Goal: Transaction & Acquisition: Subscribe to service/newsletter

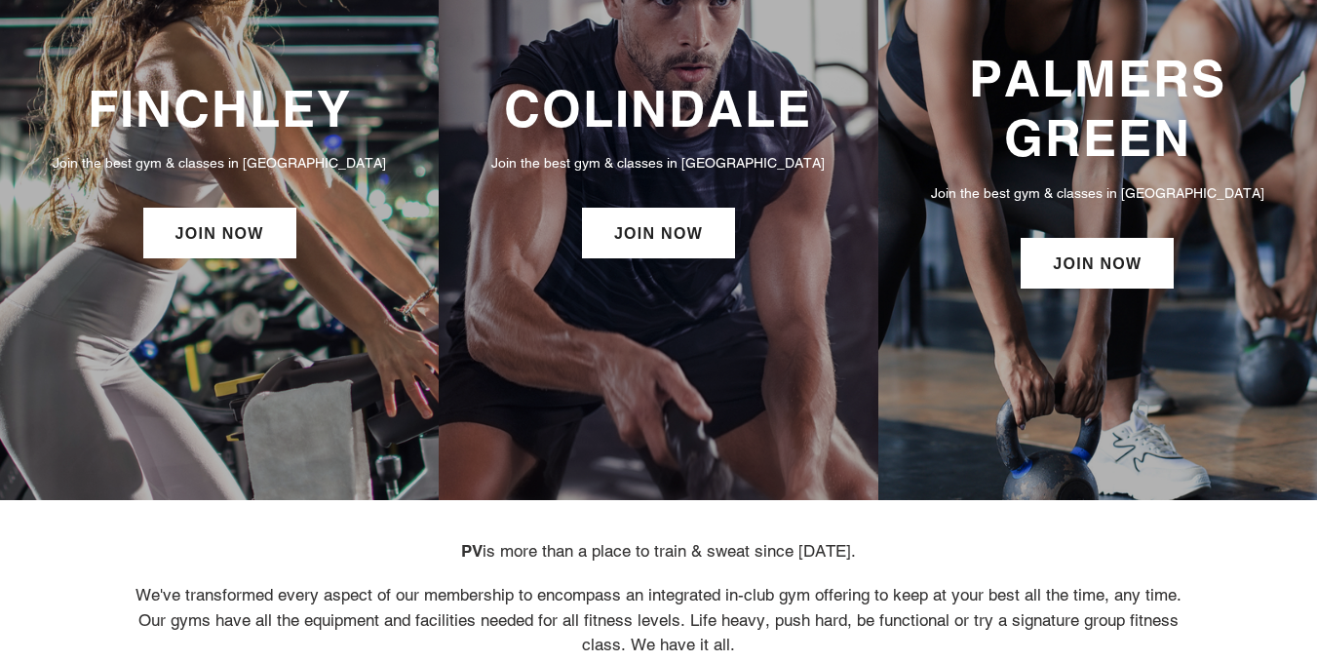
scroll to position [292, 0]
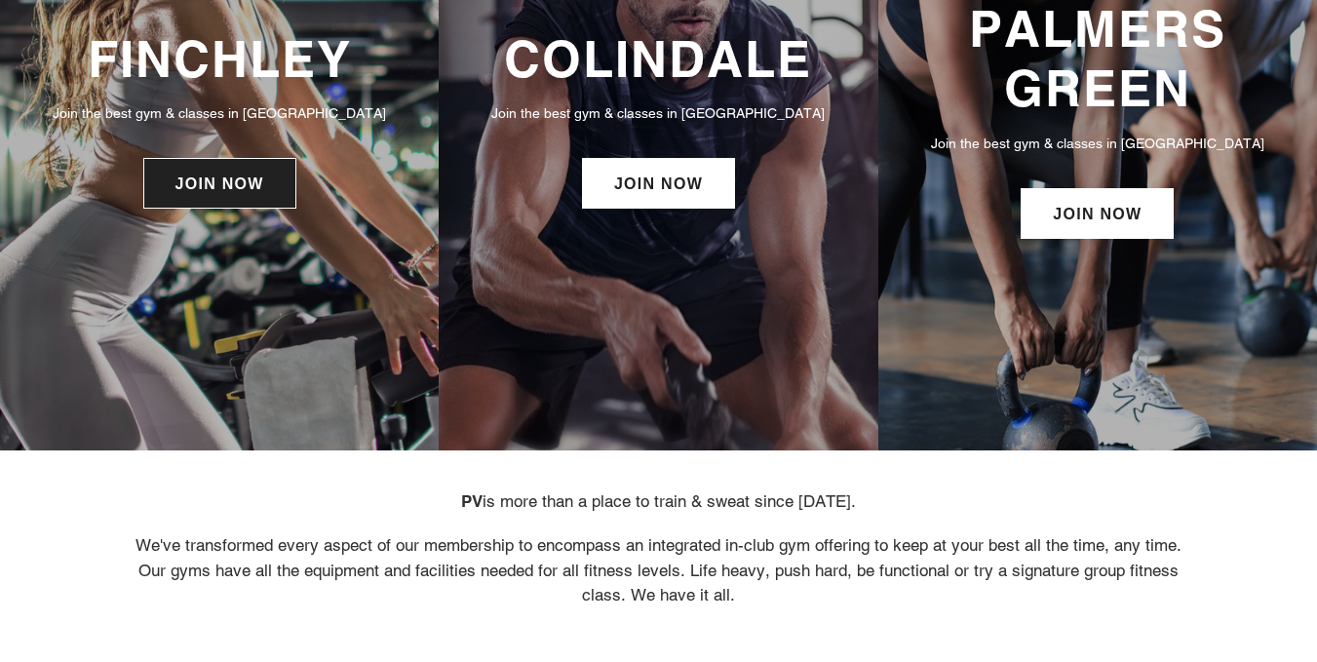
click at [254, 190] on link "JOIN NOW" at bounding box center [219, 183] width 153 height 51
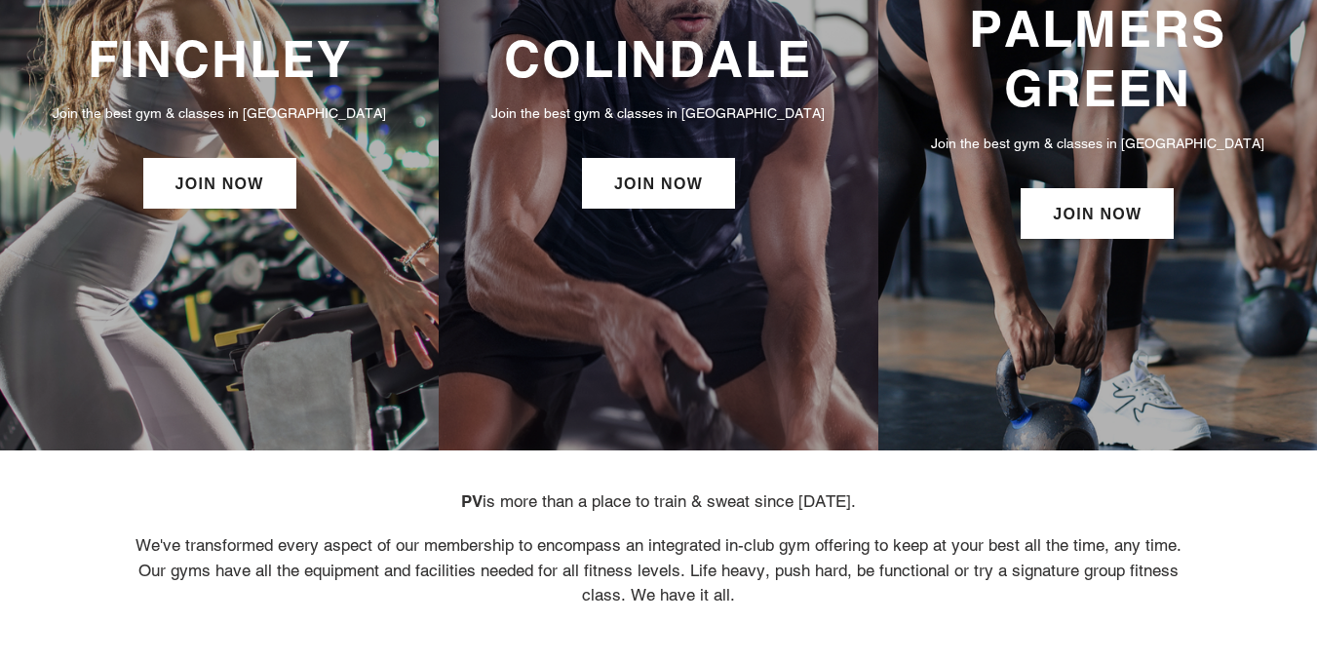
scroll to position [390, 0]
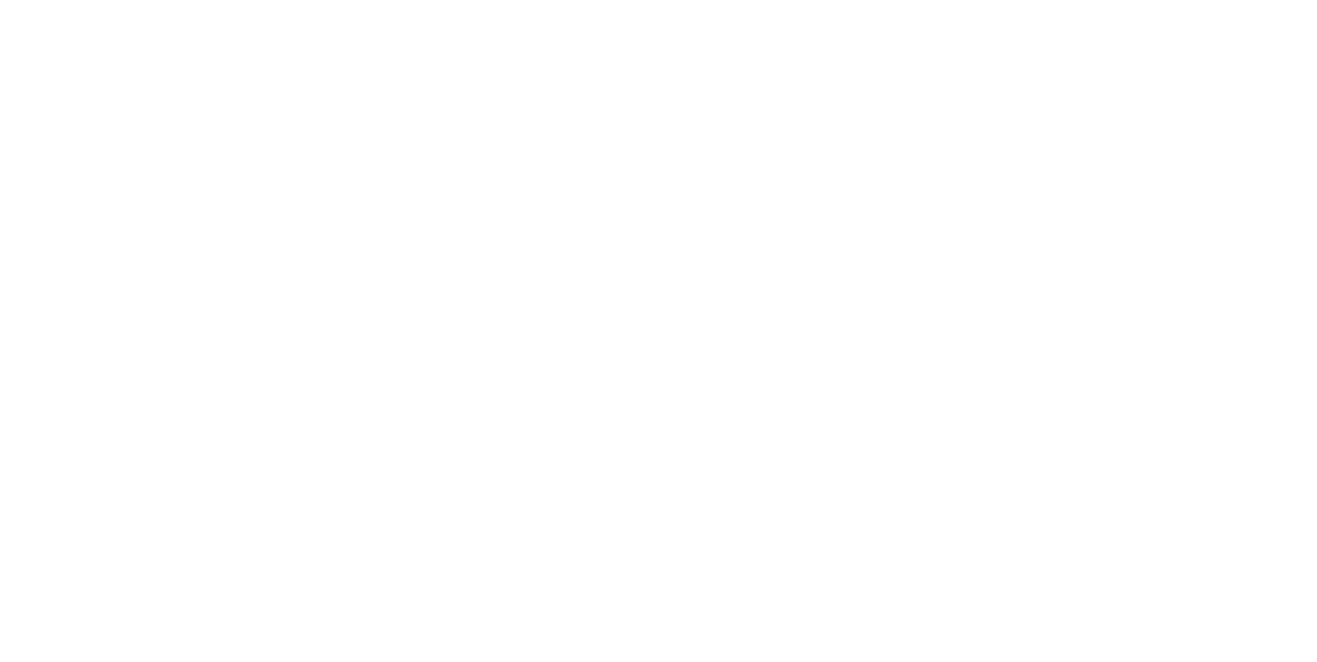
scroll to position [2297, 0]
